Goal: Transaction & Acquisition: Purchase product/service

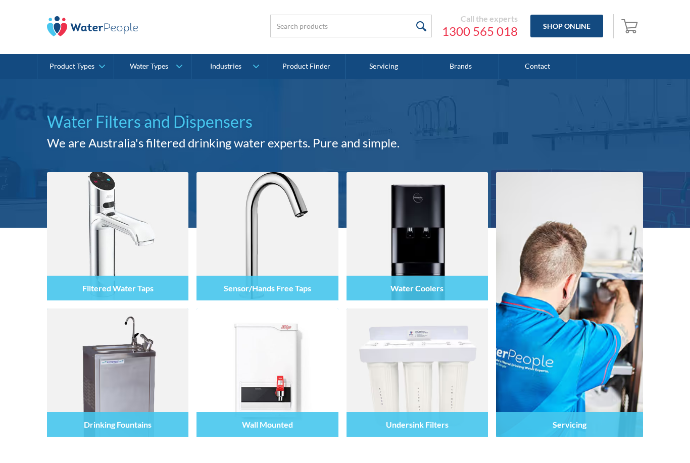
click at [105, 250] on div at bounding box center [117, 245] width 141 height 61
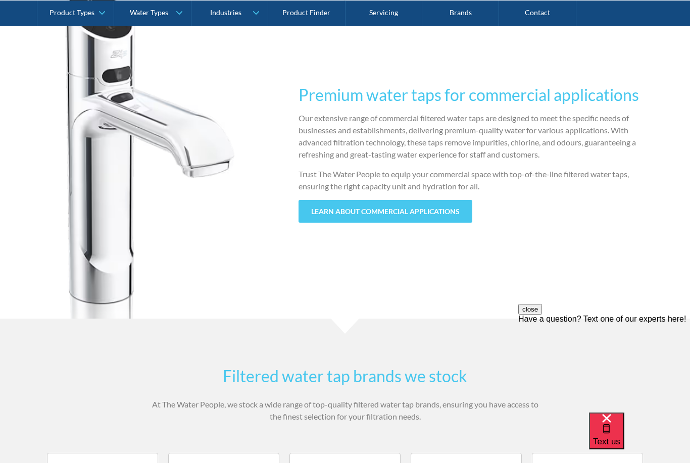
scroll to position [1014, 0]
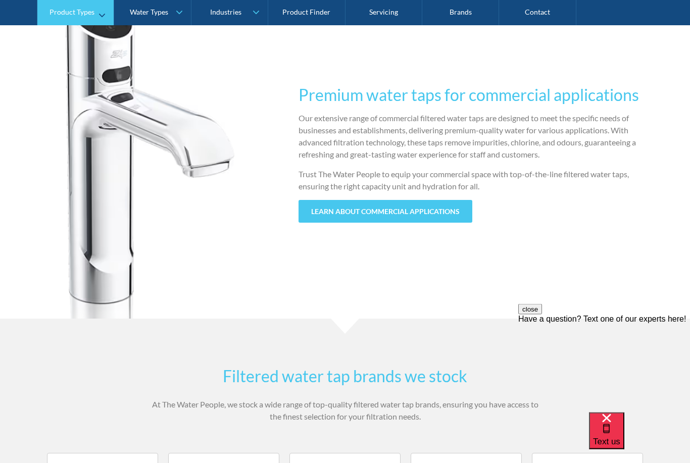
click at [81, 23] on link "Product Types" at bounding box center [75, 12] width 76 height 25
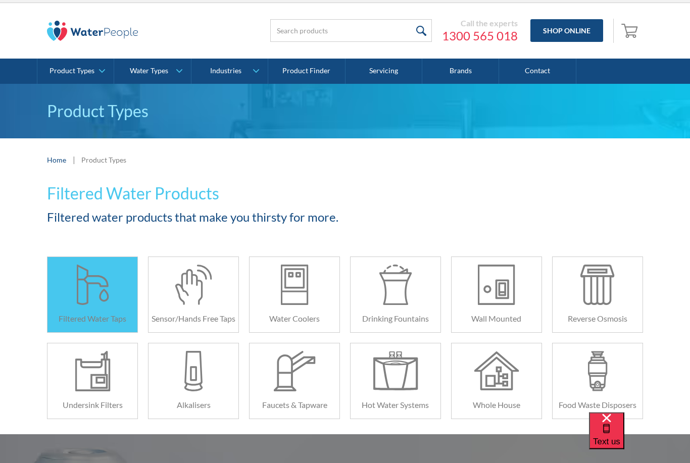
scroll to position [18, 0]
click at [74, 299] on div at bounding box center [92, 284] width 45 height 40
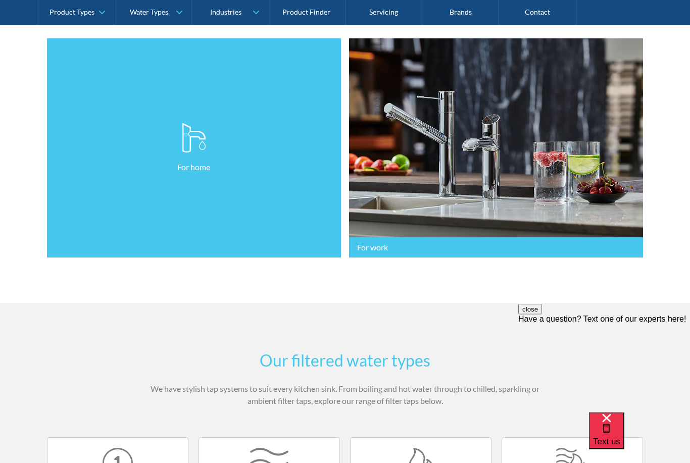
scroll to position [265, 0]
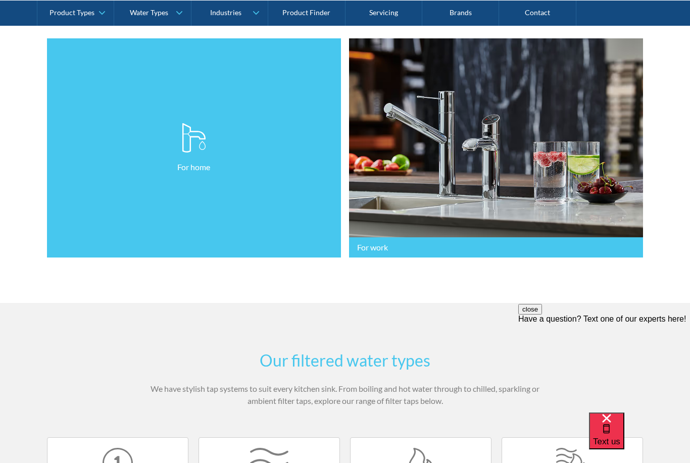
click at [109, 208] on link "For home" at bounding box center [194, 148] width 294 height 220
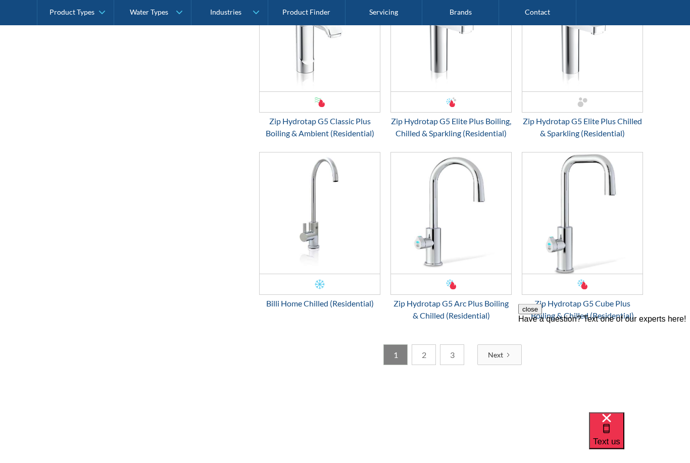
scroll to position [1782, 0]
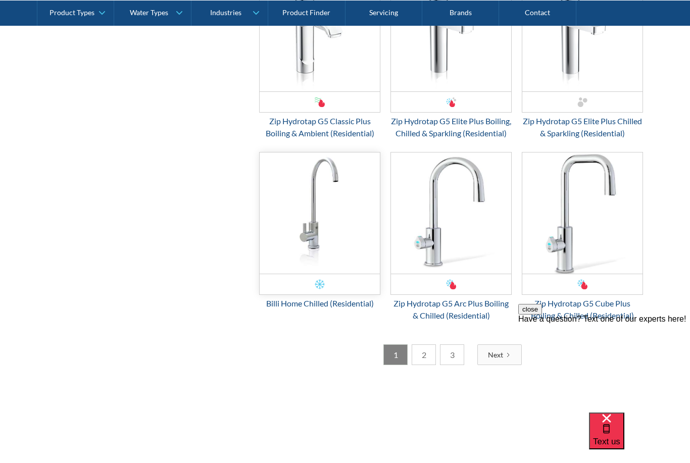
click at [307, 257] on img "Email Form 3" at bounding box center [319, 212] width 120 height 121
